Goal: Task Accomplishment & Management: Manage account settings

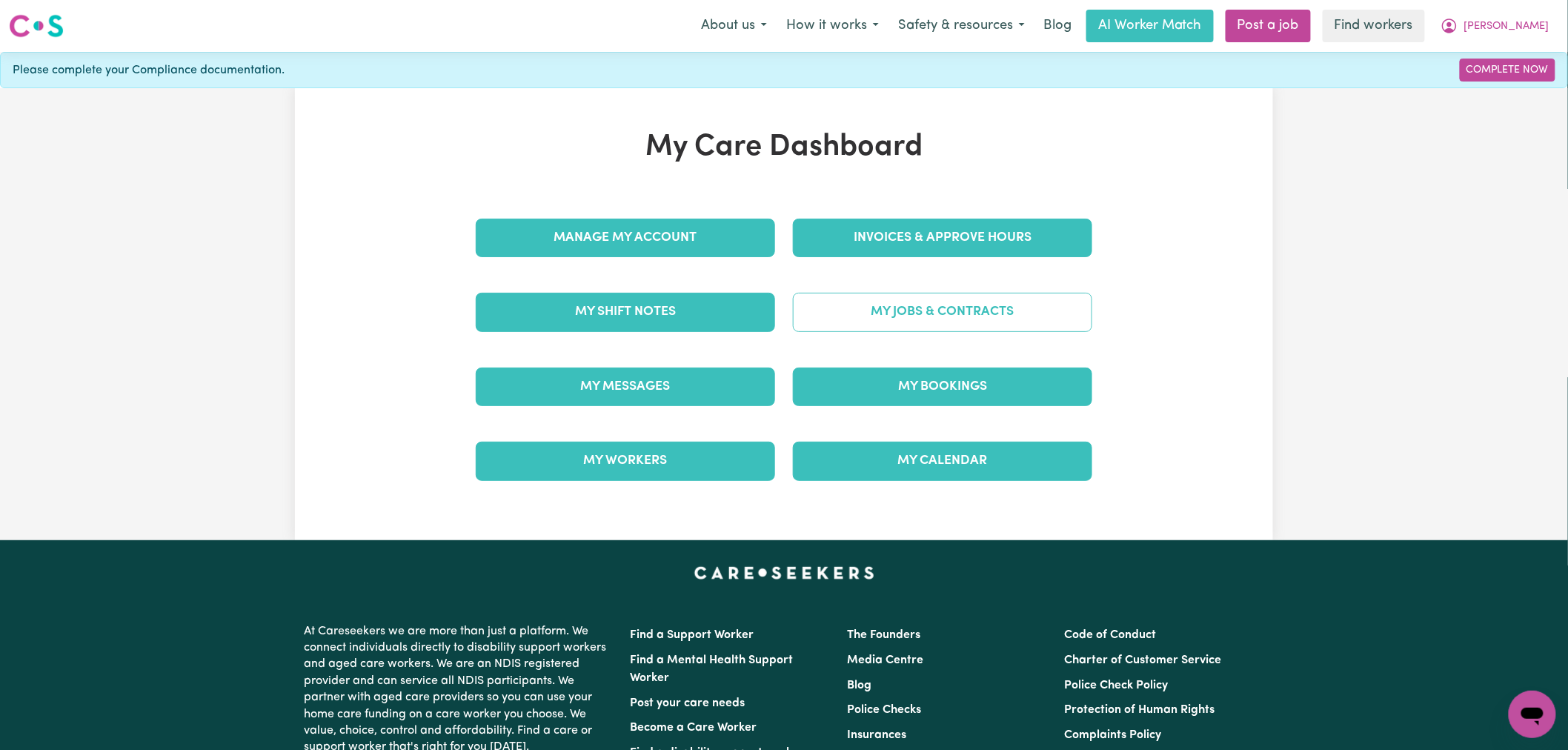
click at [936, 317] on link "My Jobs & Contracts" at bounding box center [943, 312] width 300 height 39
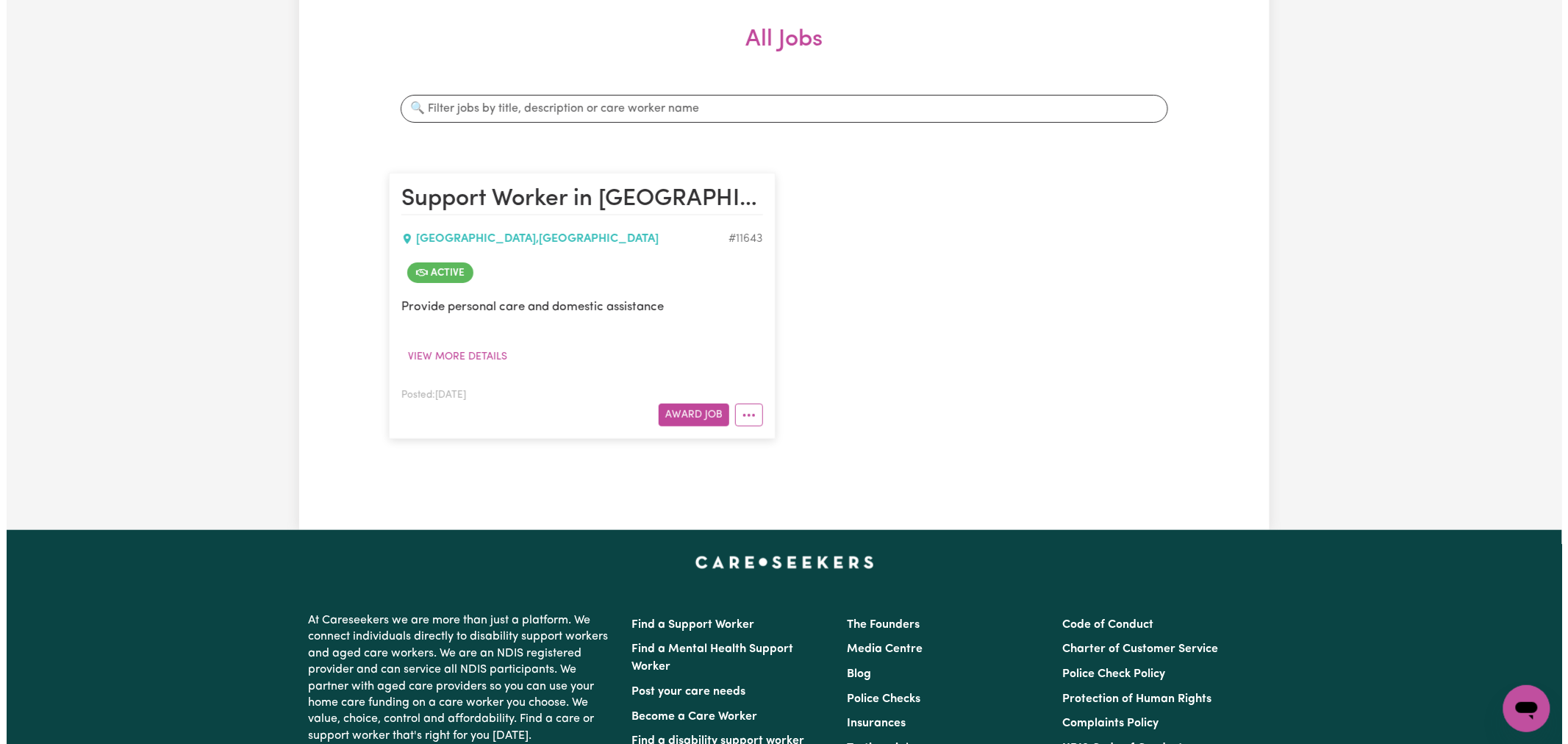
scroll to position [327, 0]
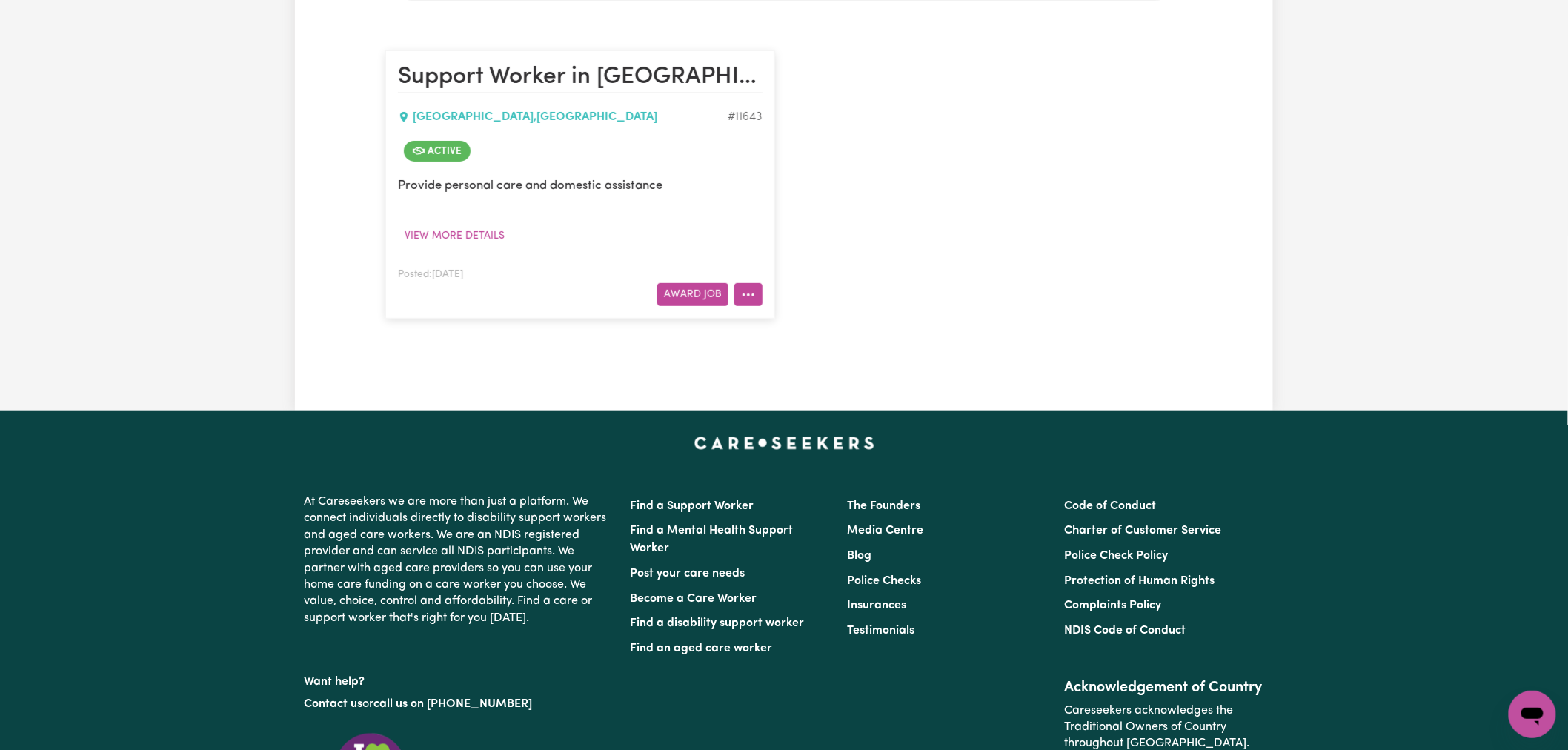
drag, startPoint x: 751, startPoint y: 294, endPoint x: 760, endPoint y: 302, distance: 12.0
click at [751, 294] on button "More options" at bounding box center [748, 295] width 28 height 23
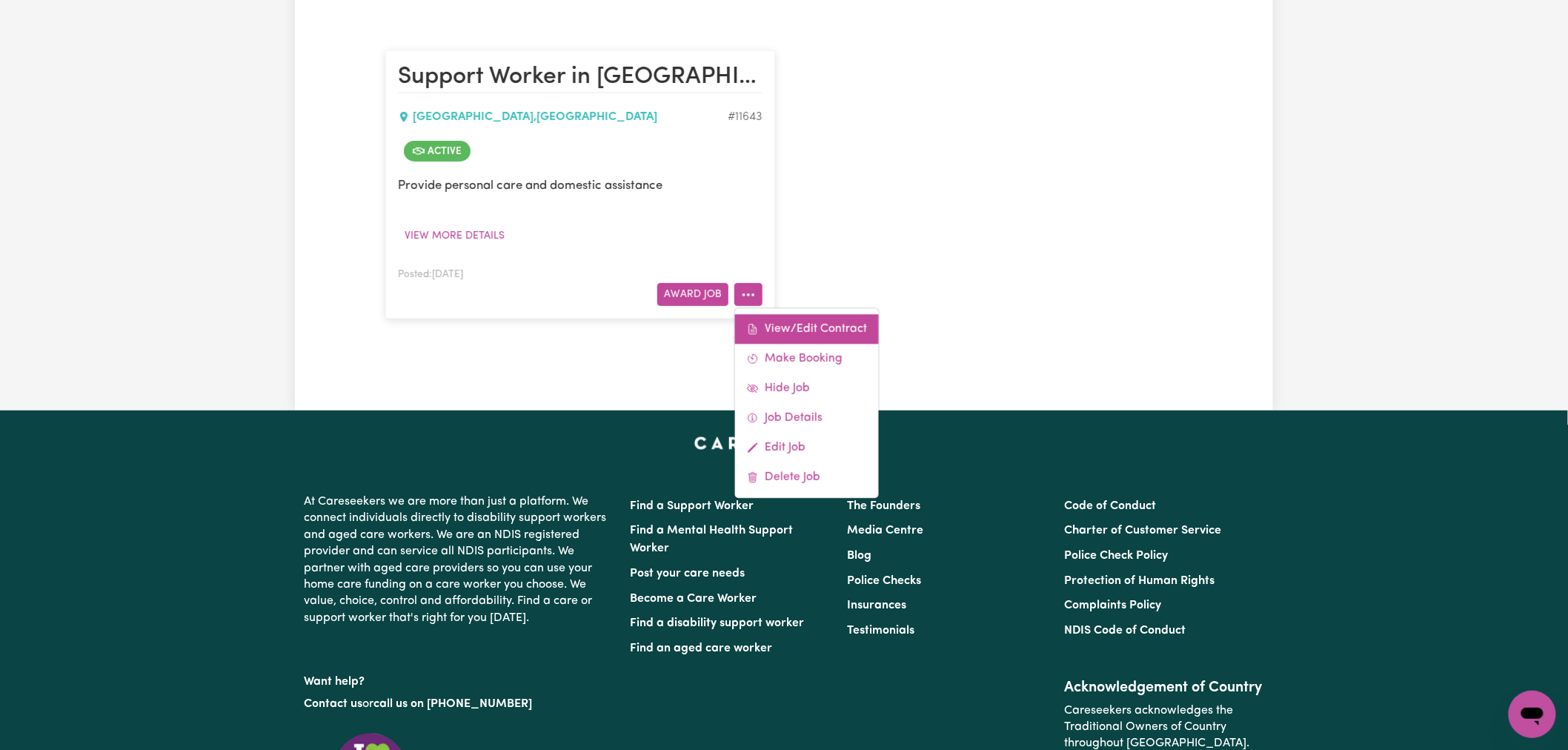
click at [804, 321] on link "View/Edit Contract" at bounding box center [807, 329] width 143 height 30
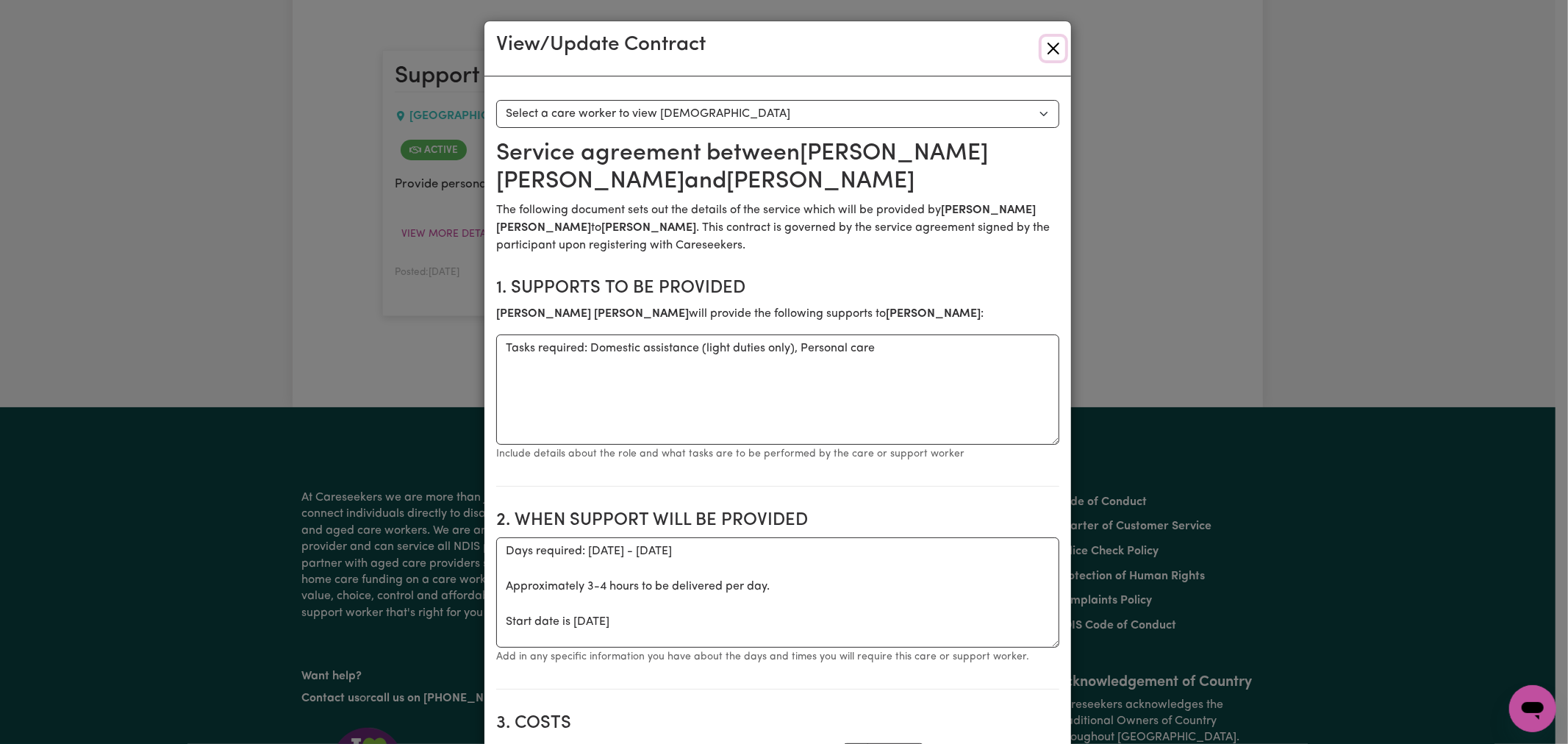
click at [1049, 45] on button "Close" at bounding box center [1053, 48] width 23 height 23
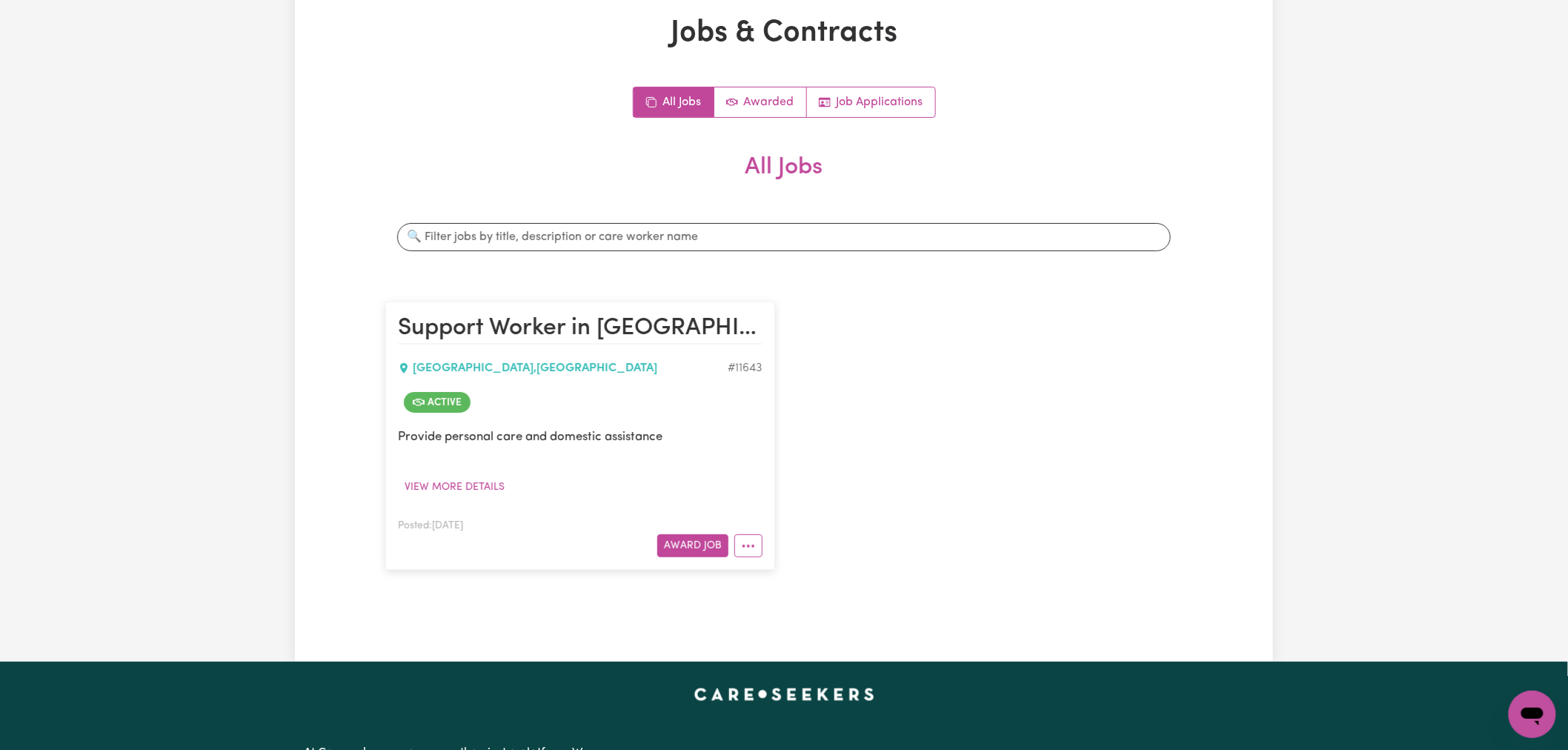
scroll to position [0, 0]
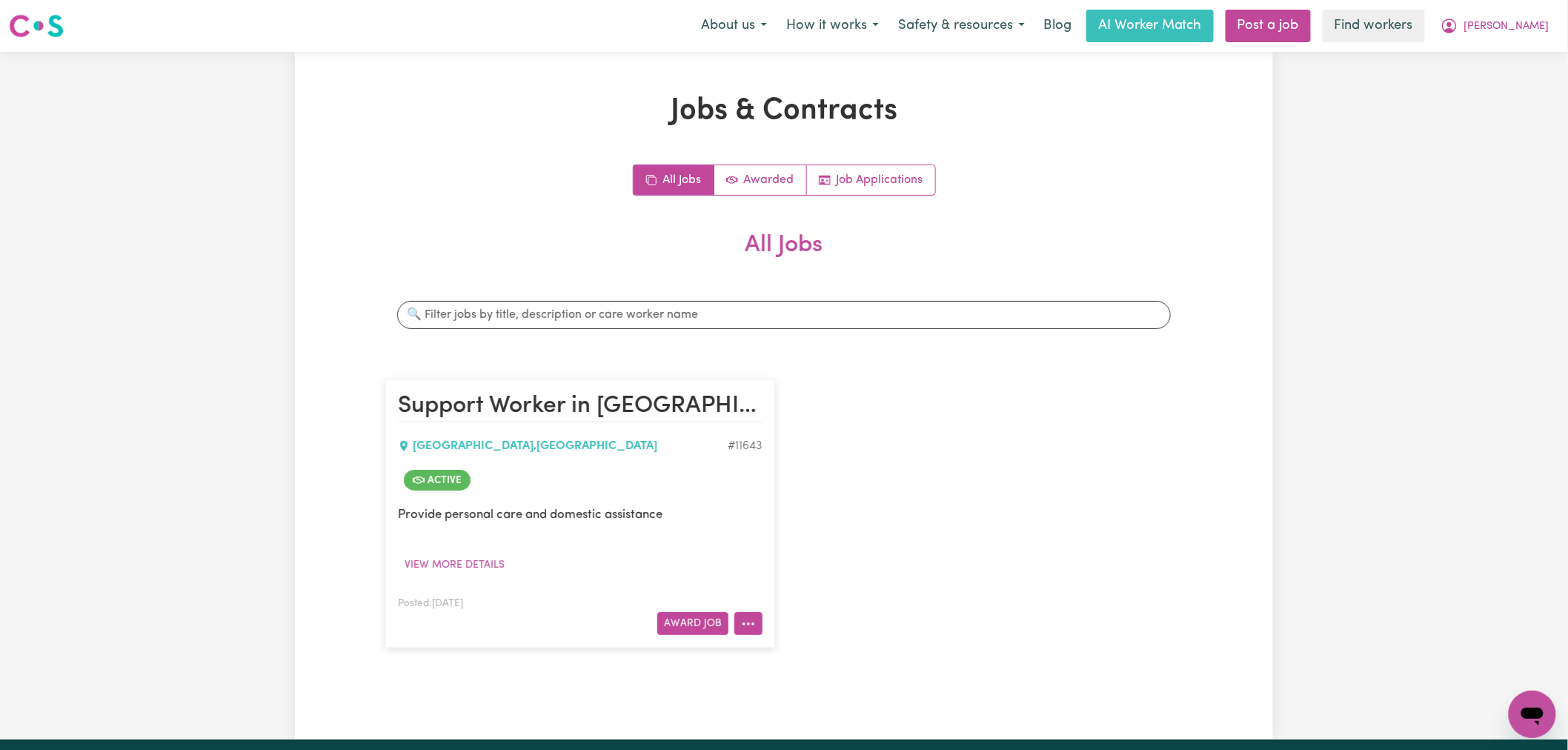
click at [754, 626] on icon "More options" at bounding box center [749, 625] width 15 height 15
click at [801, 559] on link "Edit Job" at bounding box center [807, 559] width 143 height 30
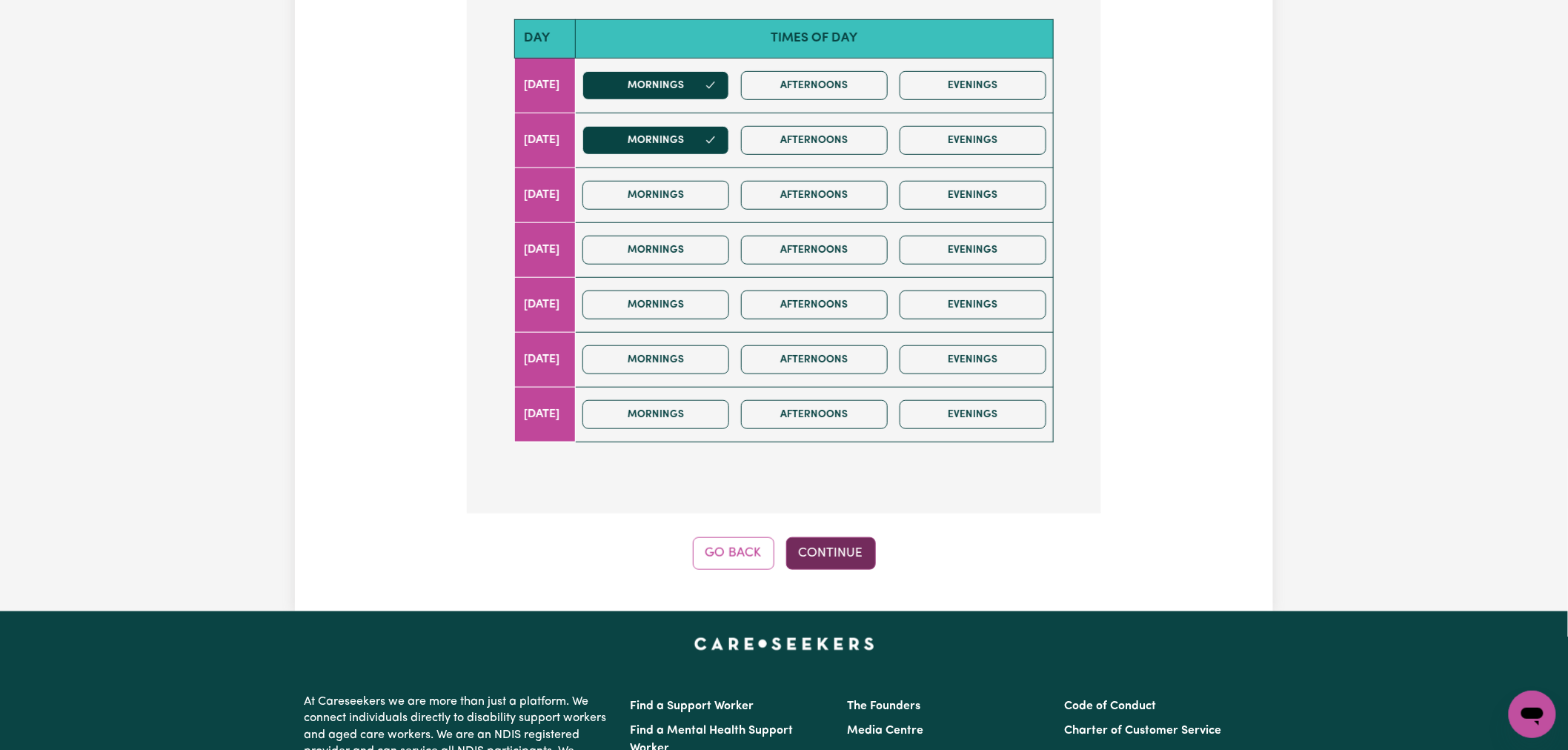
click at [838, 550] on button "Continue" at bounding box center [831, 553] width 90 height 33
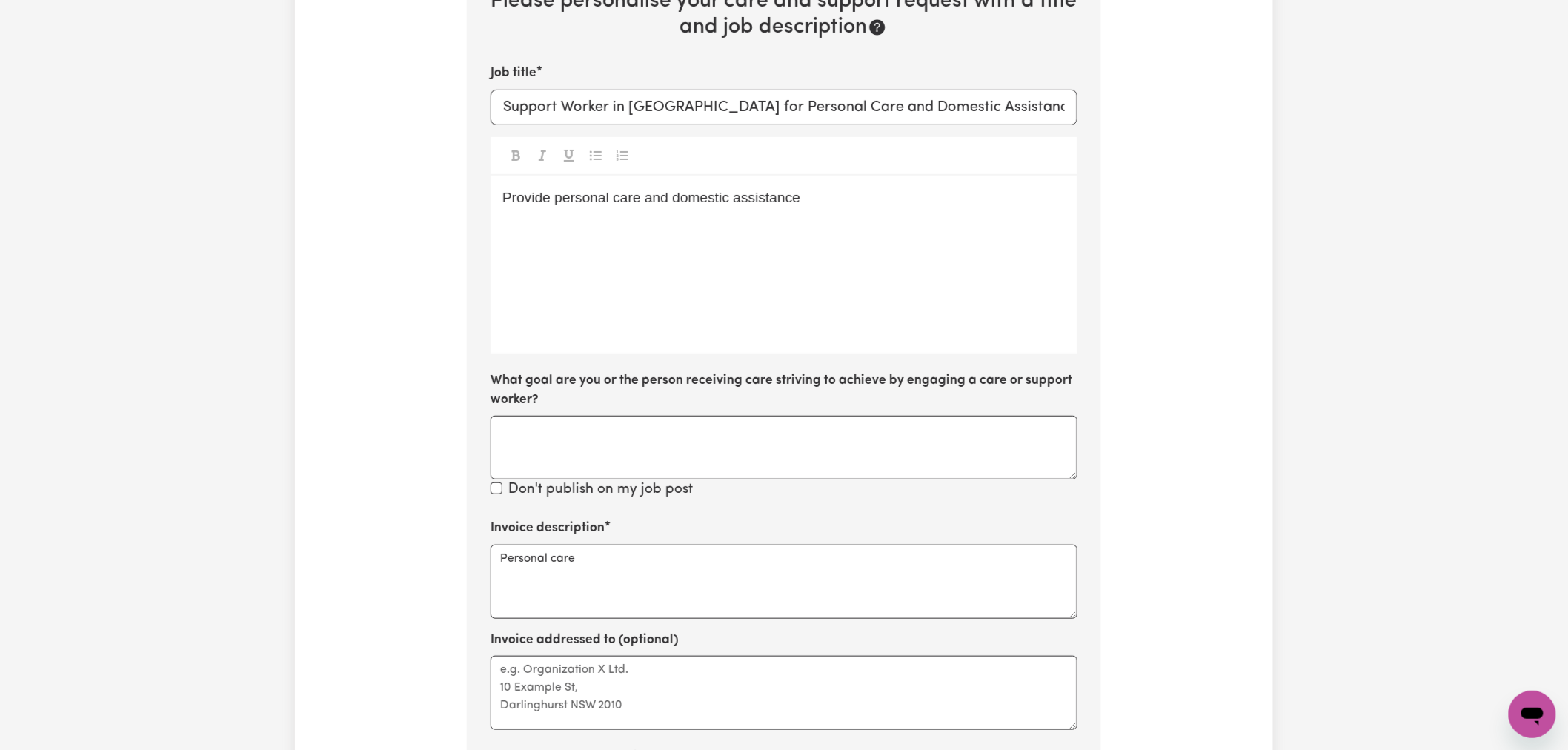
scroll to position [497, 0]
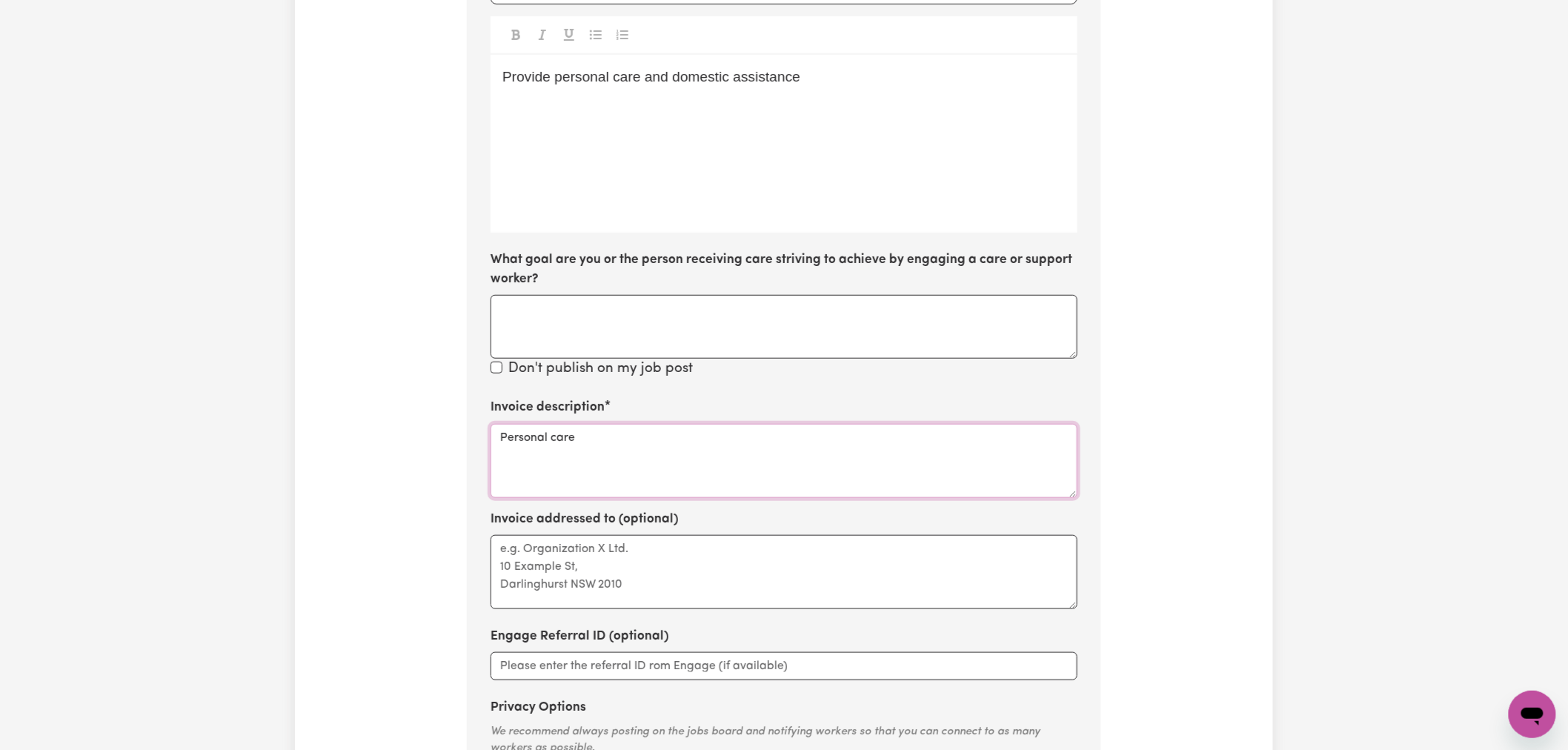
click at [567, 437] on textarea "Personal care" at bounding box center [783, 462] width 587 height 74
paste textarea "Domestic assistance (light duties only)"
type textarea "Domestic assistance (light duties only) Personal care"
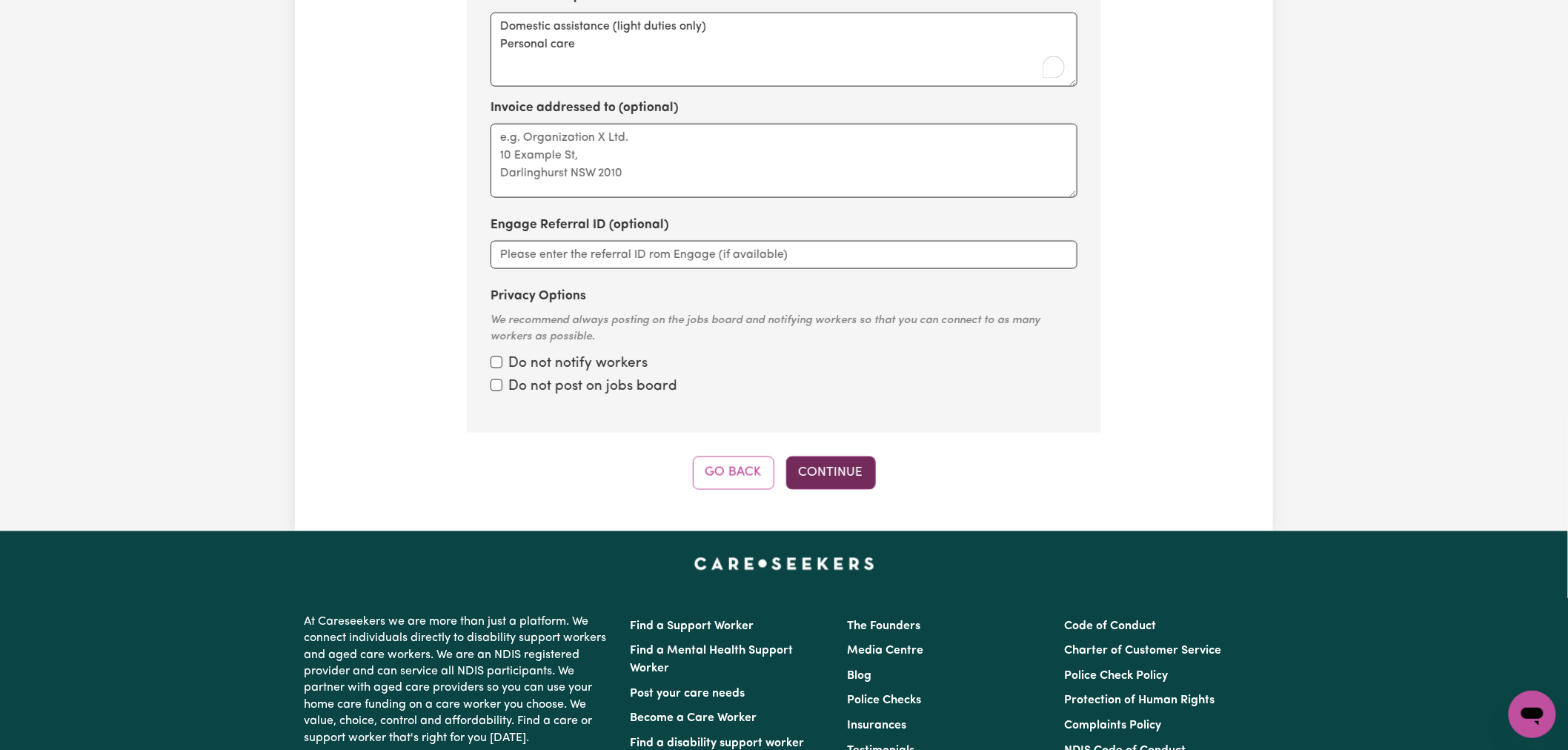
click at [833, 482] on button "Continue" at bounding box center [831, 473] width 90 height 33
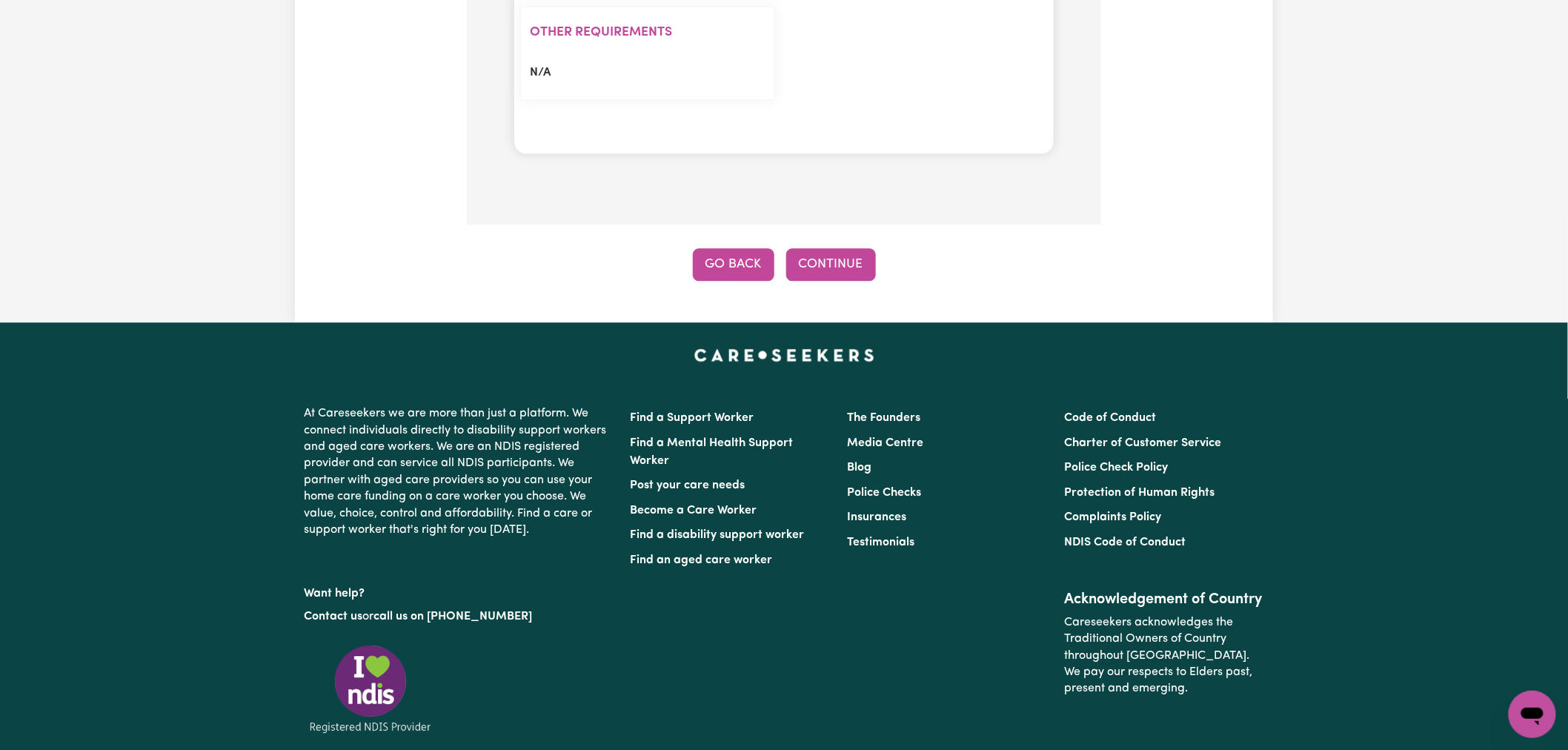
click at [735, 263] on button "Go Back" at bounding box center [733, 264] width 81 height 33
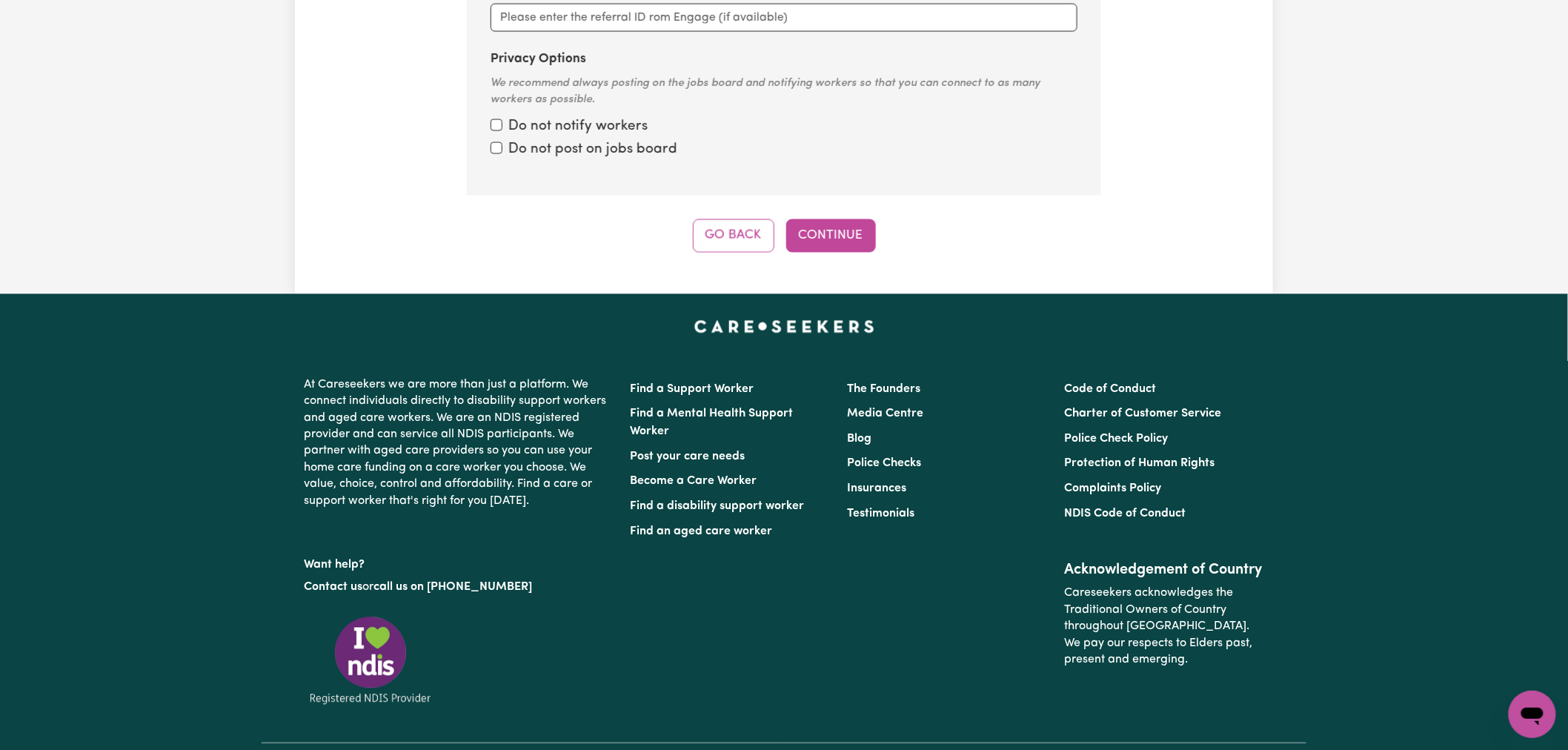
scroll to position [1242, 0]
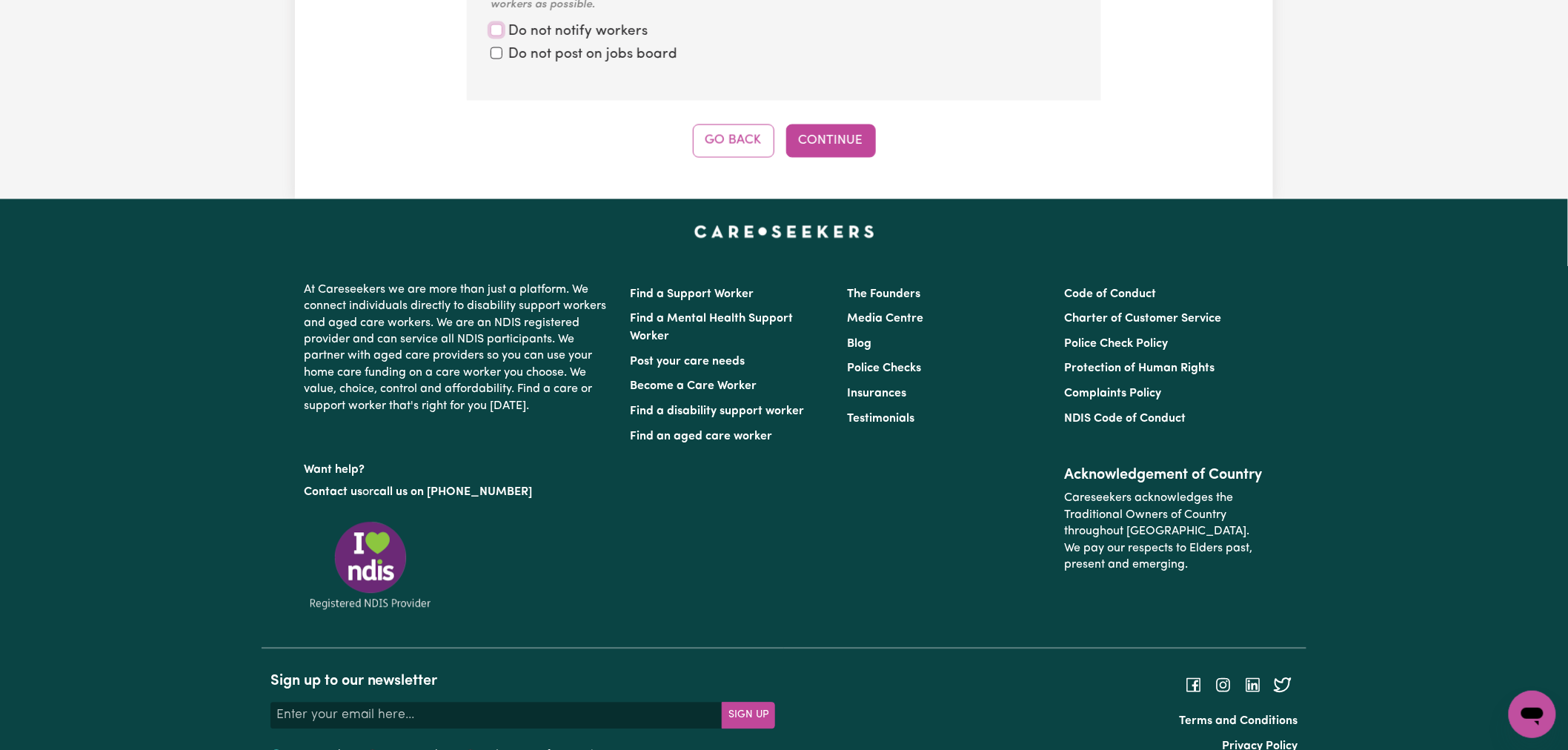
click at [495, 31] on input "Privacy Options" at bounding box center [496, 30] width 12 height 12
checkbox input "true"
click at [492, 52] on input "Privacy Options" at bounding box center [496, 53] width 12 height 12
checkbox input "true"
click at [814, 137] on button "Continue" at bounding box center [831, 140] width 90 height 33
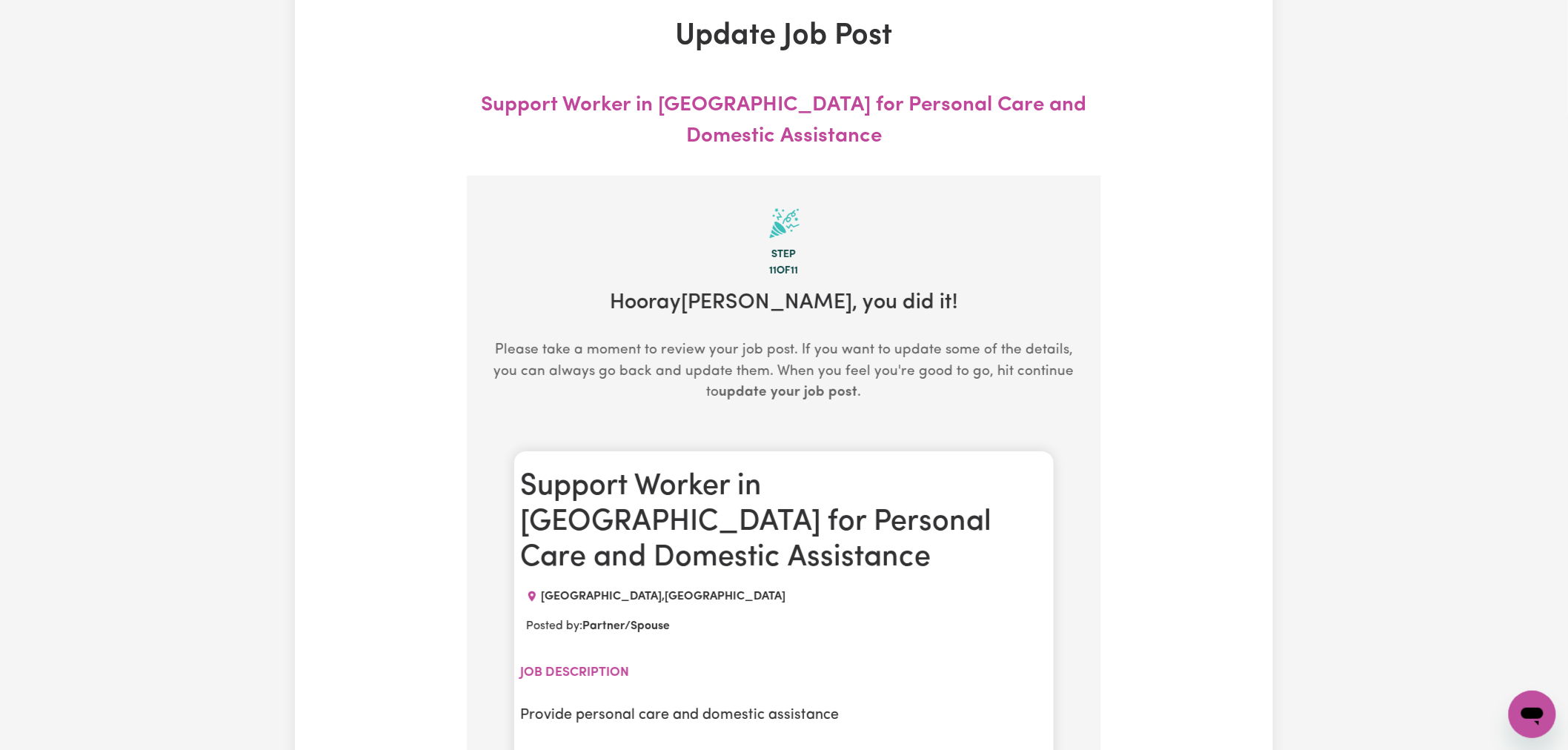
scroll to position [0, 0]
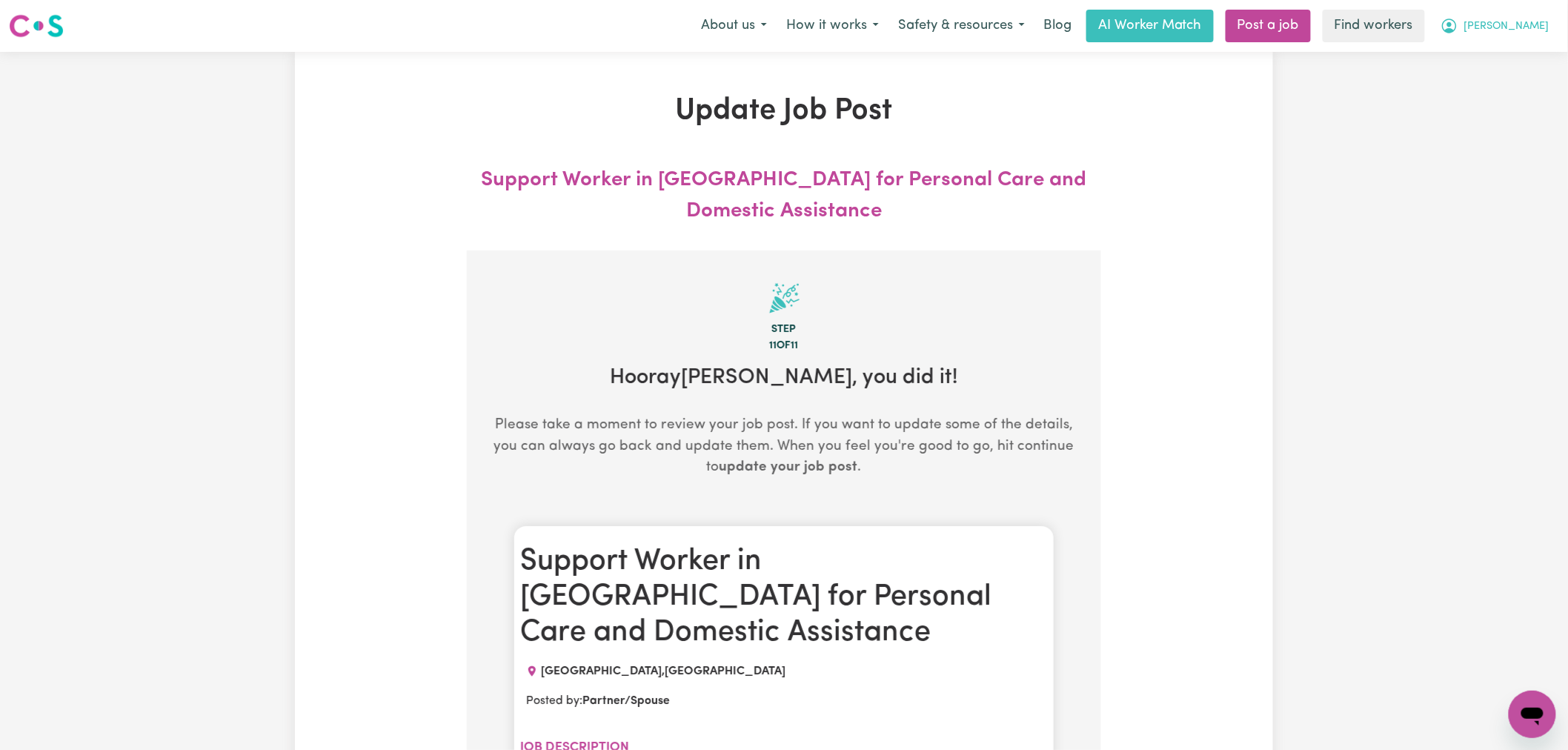
click at [1550, 17] on button "[PERSON_NAME]" at bounding box center [1495, 26] width 128 height 31
click at [1527, 81] on link "Logout" at bounding box center [1500, 85] width 117 height 28
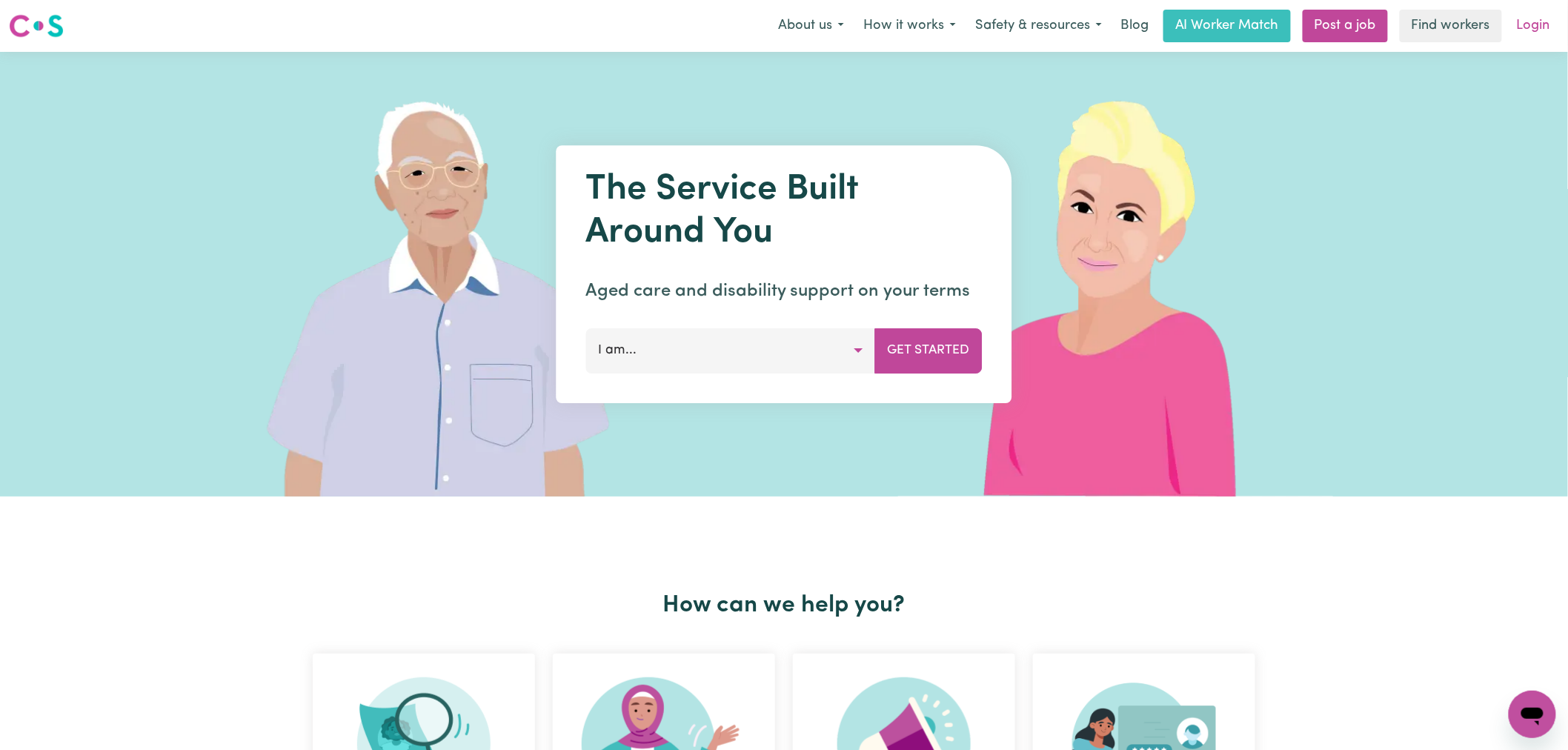
click at [1544, 22] on link "Login" at bounding box center [1533, 26] width 51 height 33
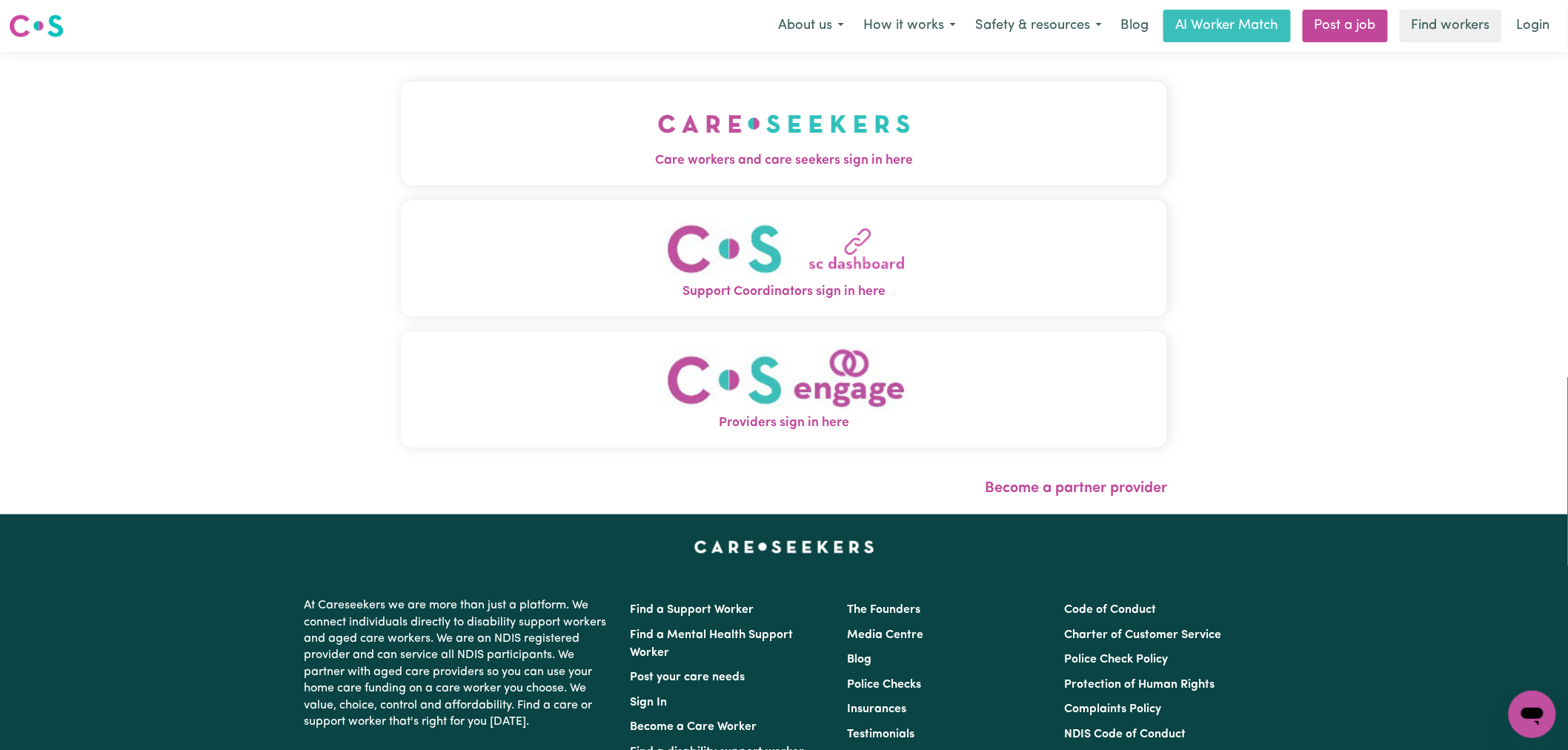
click at [483, 169] on span "Care workers and care seekers sign in here" at bounding box center [784, 160] width 767 height 19
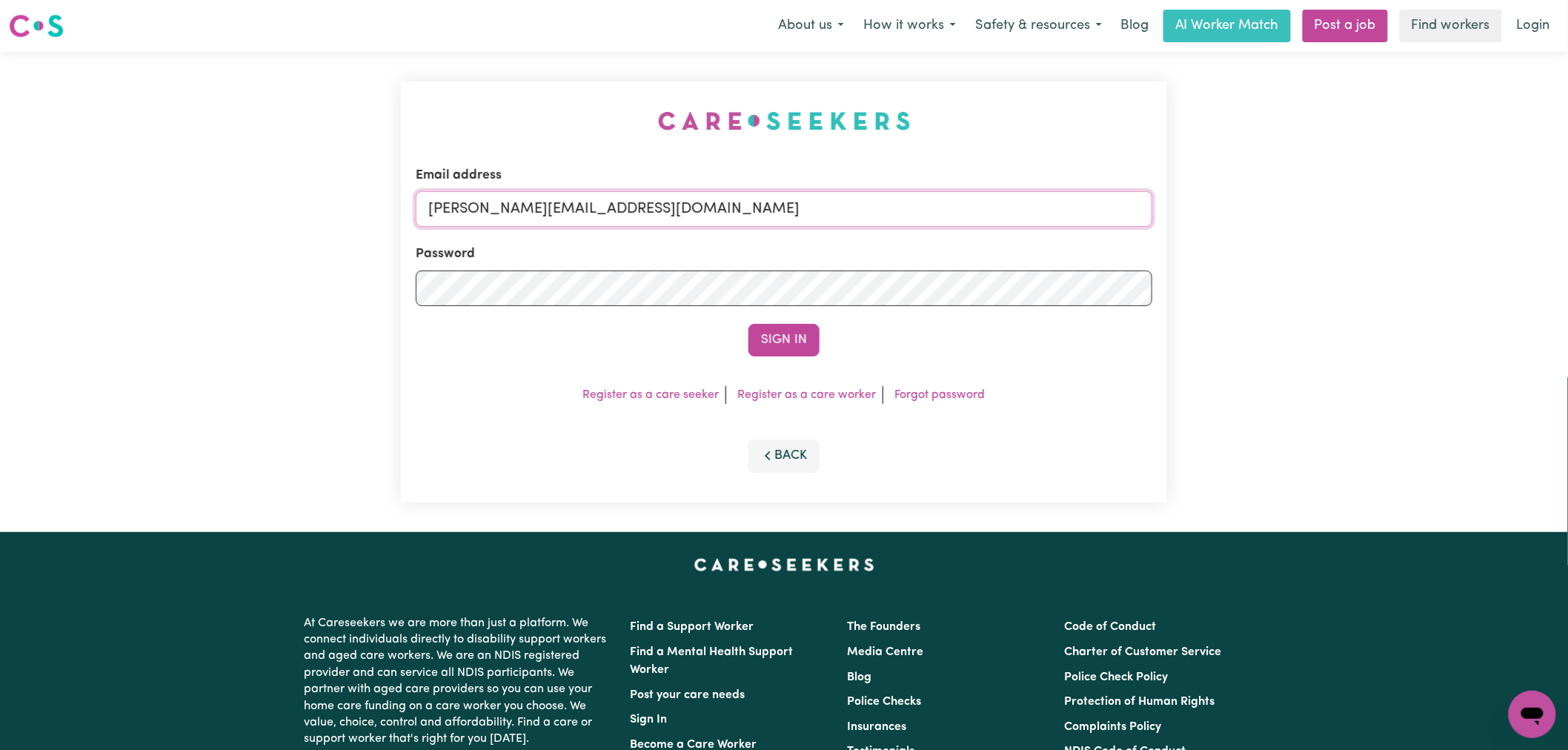
click at [767, 213] on input "[PERSON_NAME][EMAIL_ADDRESS][DOMAIN_NAME]" at bounding box center [784, 209] width 737 height 36
drag, startPoint x: 775, startPoint y: 210, endPoint x: 507, endPoint y: 213, distance: 268.0
click at [507, 213] on input "[EMAIL_ADDRESS][DOMAIN_NAME]" at bounding box center [784, 209] width 737 height 36
type input "[EMAIL_ADDRESS][DOMAIN_NAME]"
click at [821, 330] on div "Sign In" at bounding box center [784, 340] width 737 height 33
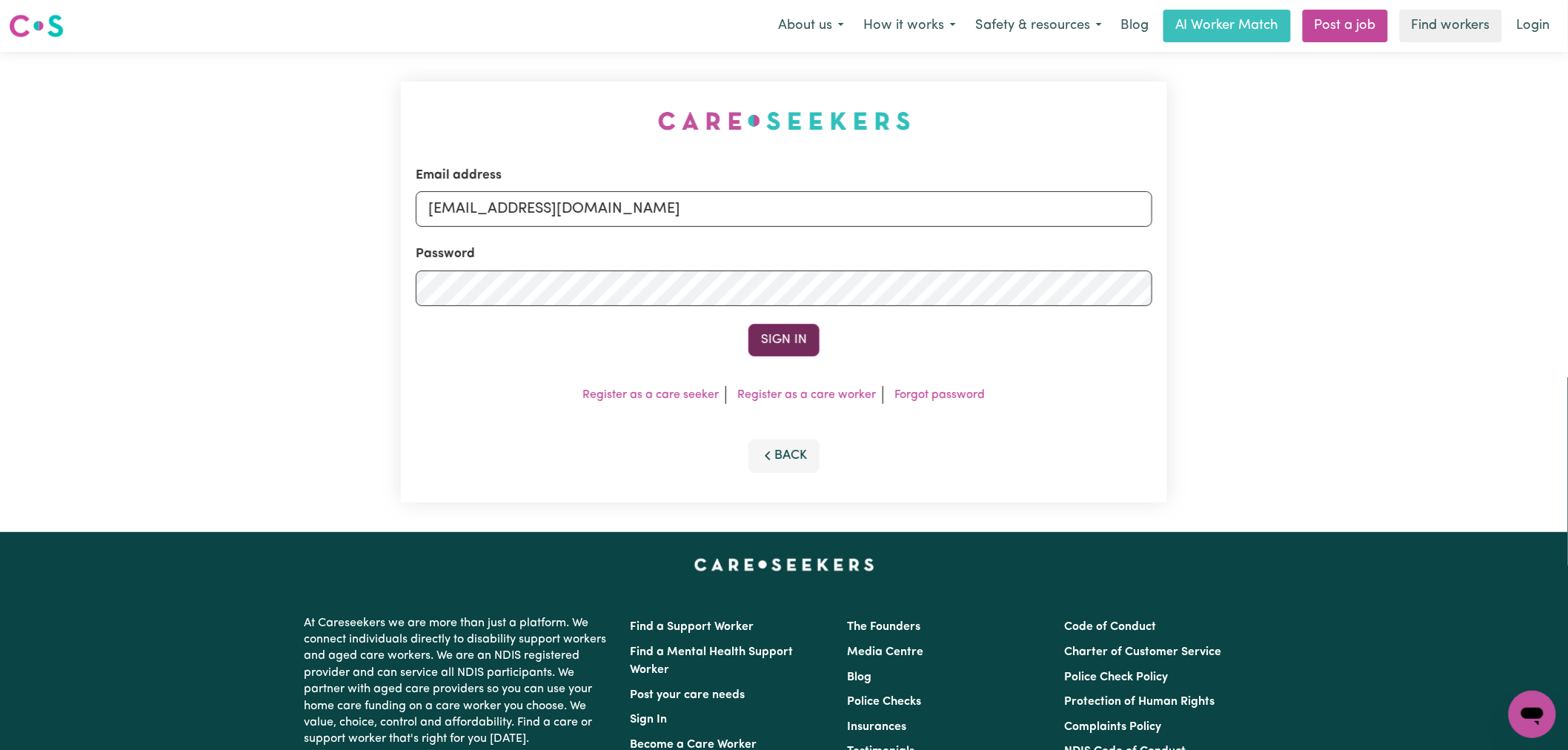
click at [812, 336] on button "Sign In" at bounding box center [784, 340] width 71 height 33
